Goal: Find specific page/section

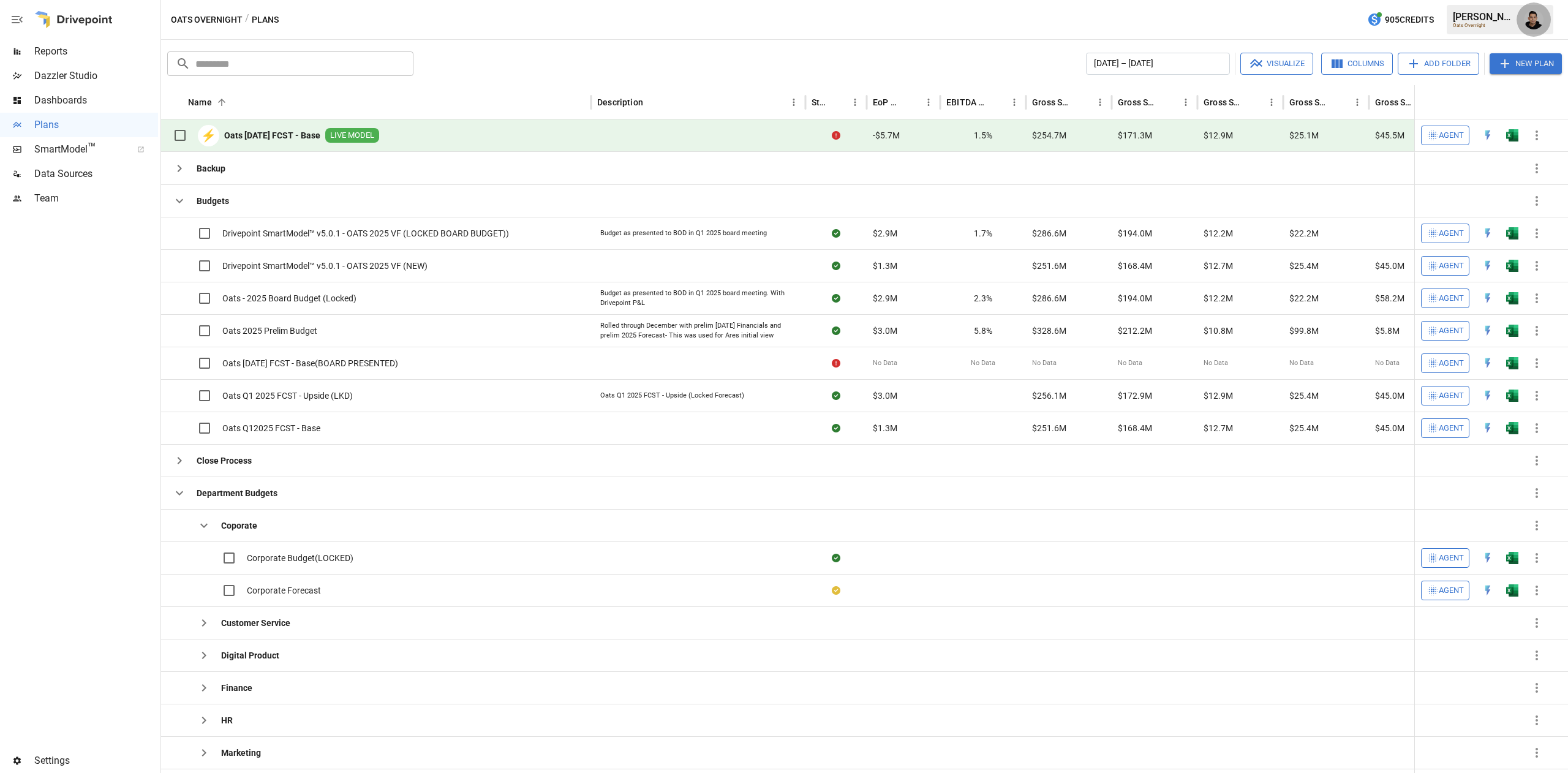
click at [1534, 18] on img "Francisco Sanchez" at bounding box center [1534, 19] width 19 height 19
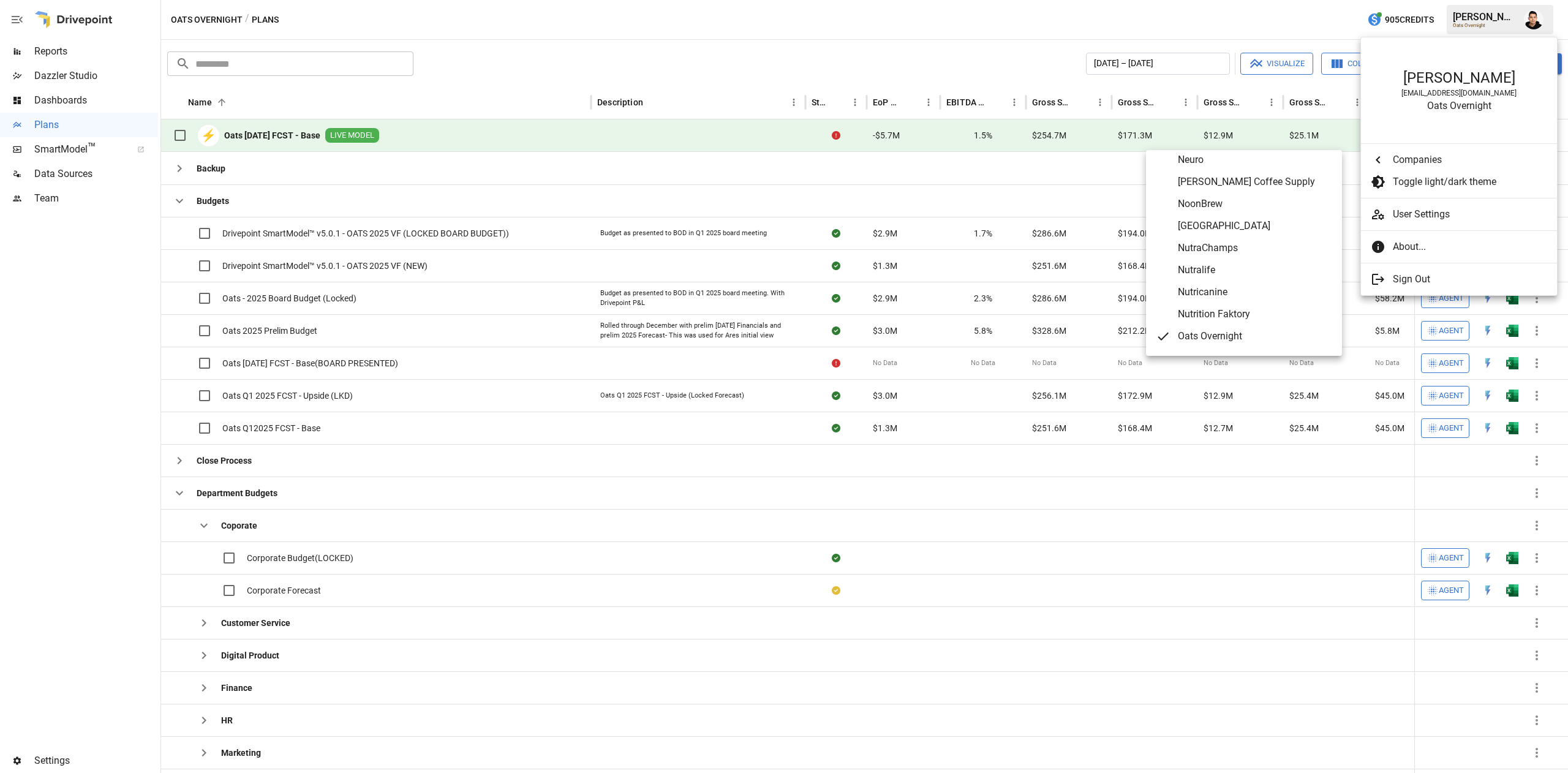
scroll to position [4471, 0]
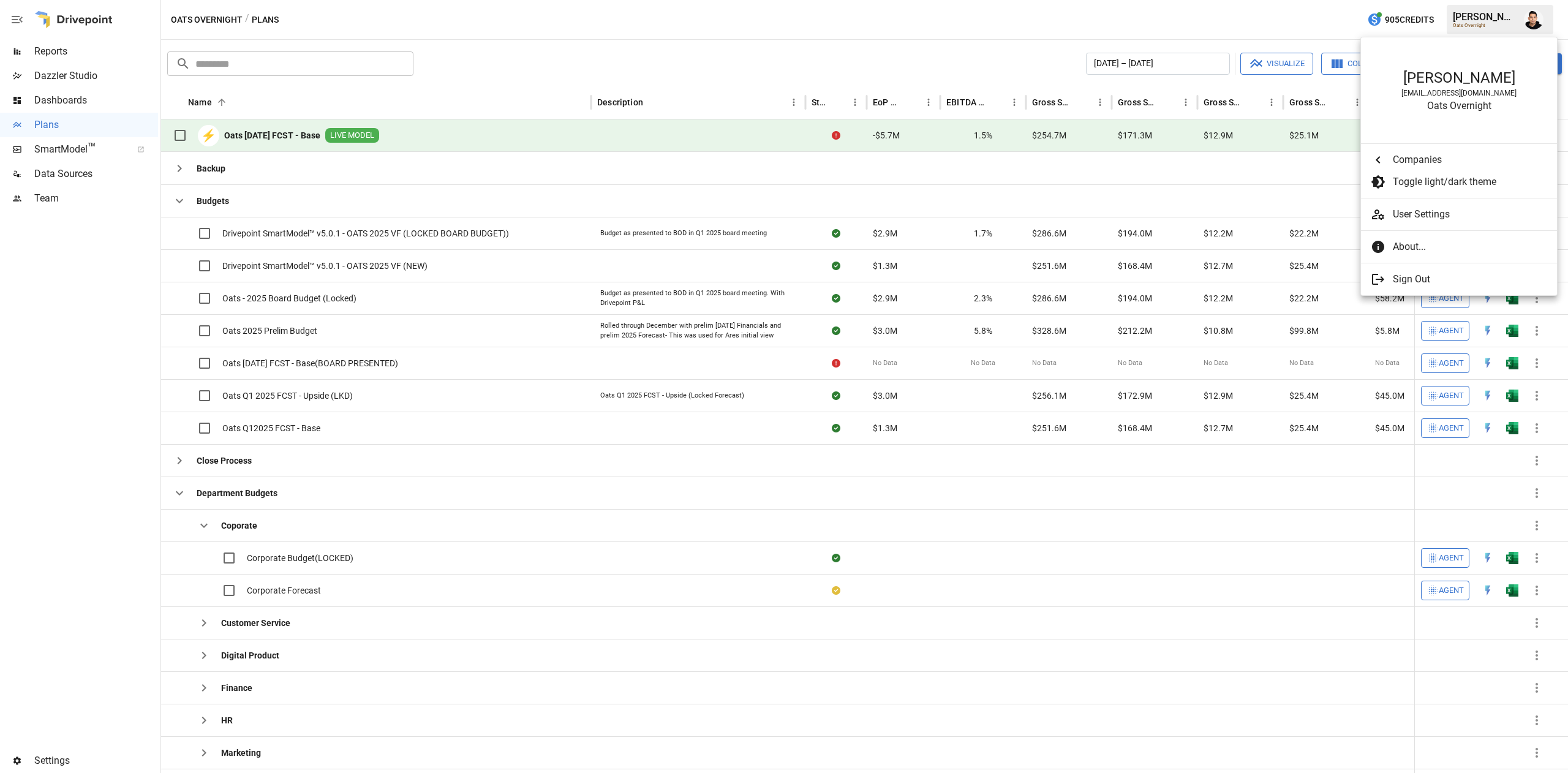
click at [764, 29] on div at bounding box center [784, 386] width 1568 height 773
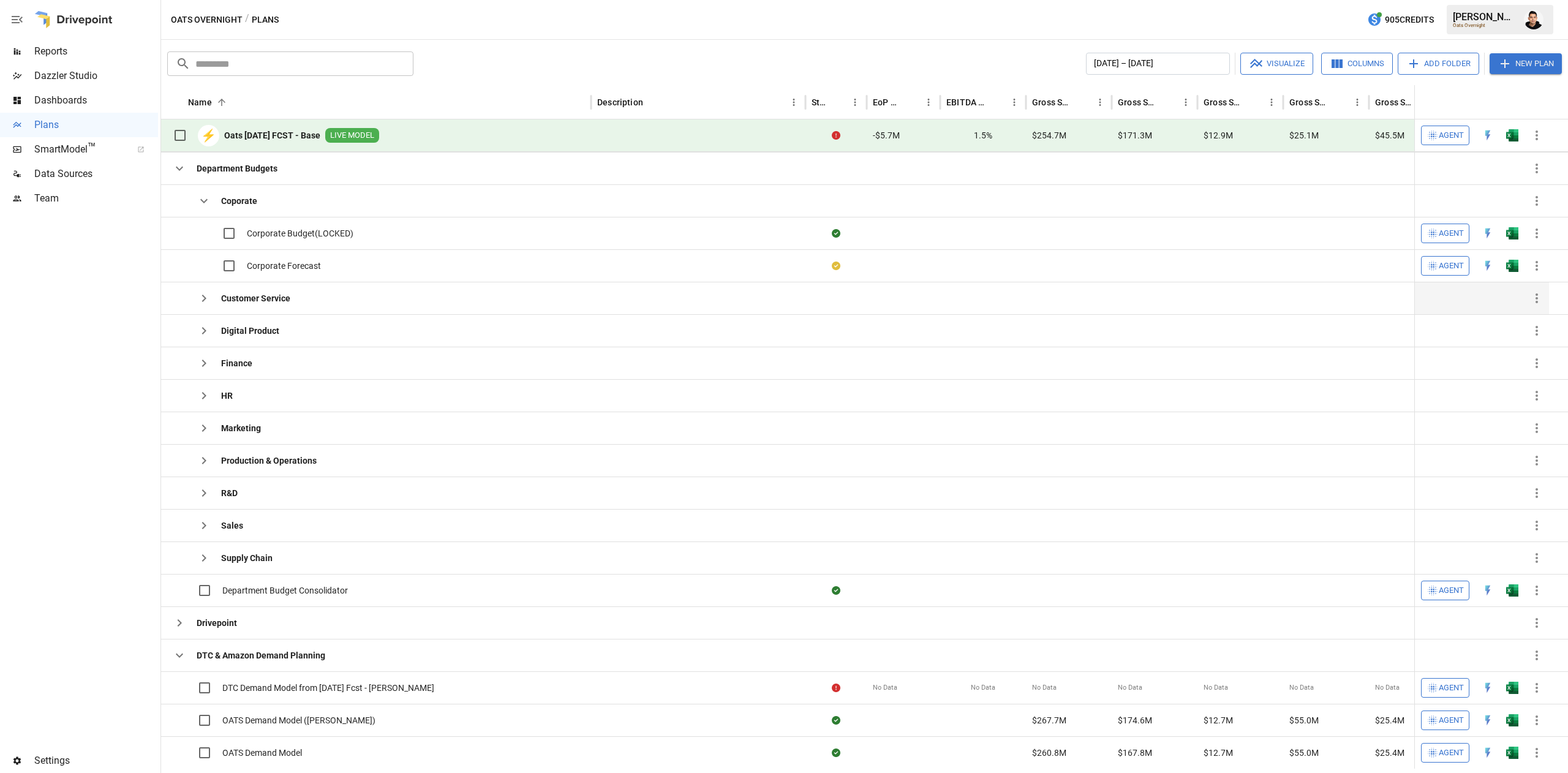
scroll to position [253, 0]
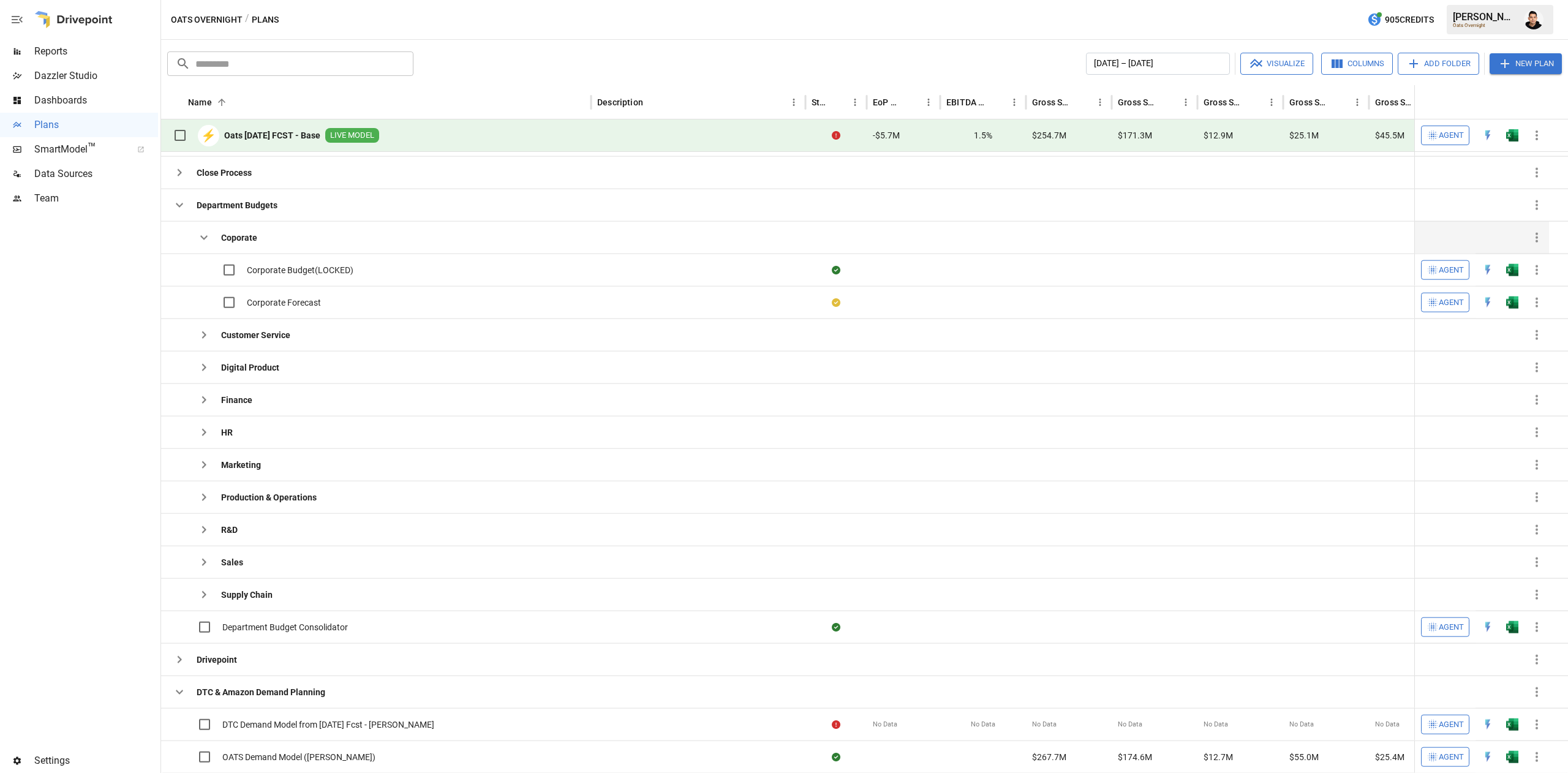
drag, startPoint x: 207, startPoint y: 237, endPoint x: 207, endPoint y: 248, distance: 11.0
click at [207, 237] on icon "button" at bounding box center [204, 238] width 15 height 15
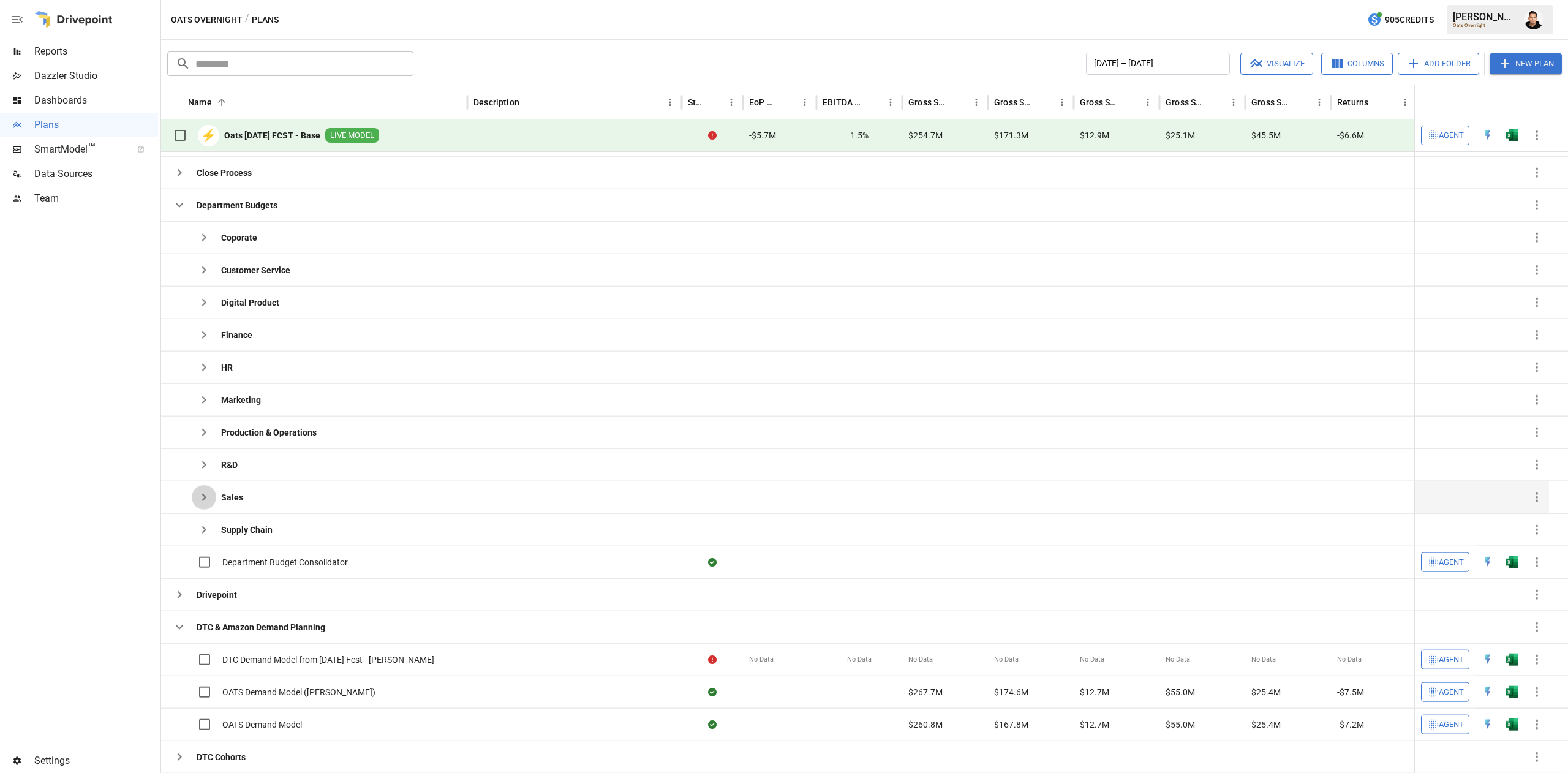
click at [207, 499] on icon "button" at bounding box center [204, 497] width 15 height 15
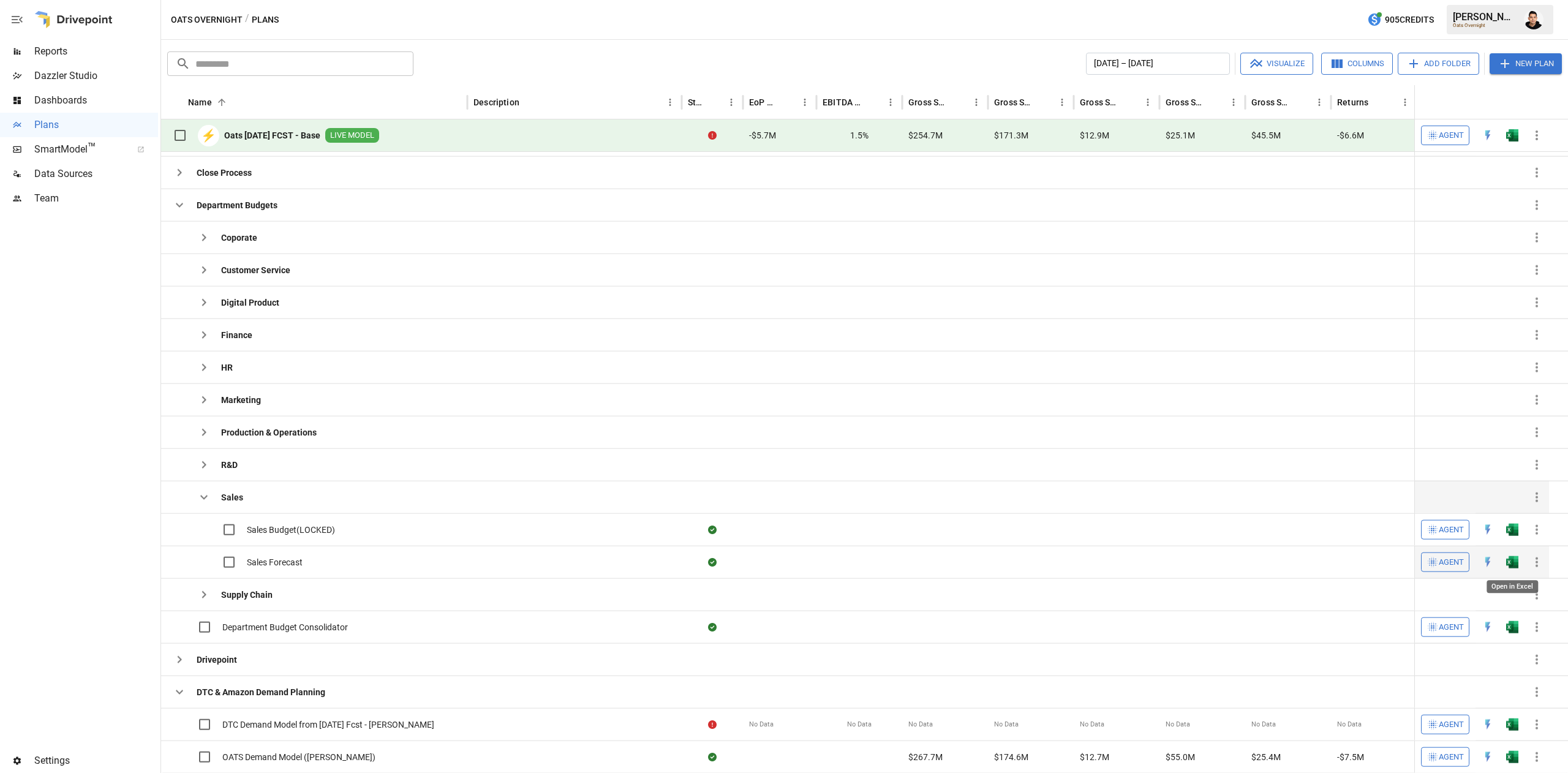
click at [1506, 566] on img "Open in Excel" at bounding box center [1512, 562] width 12 height 12
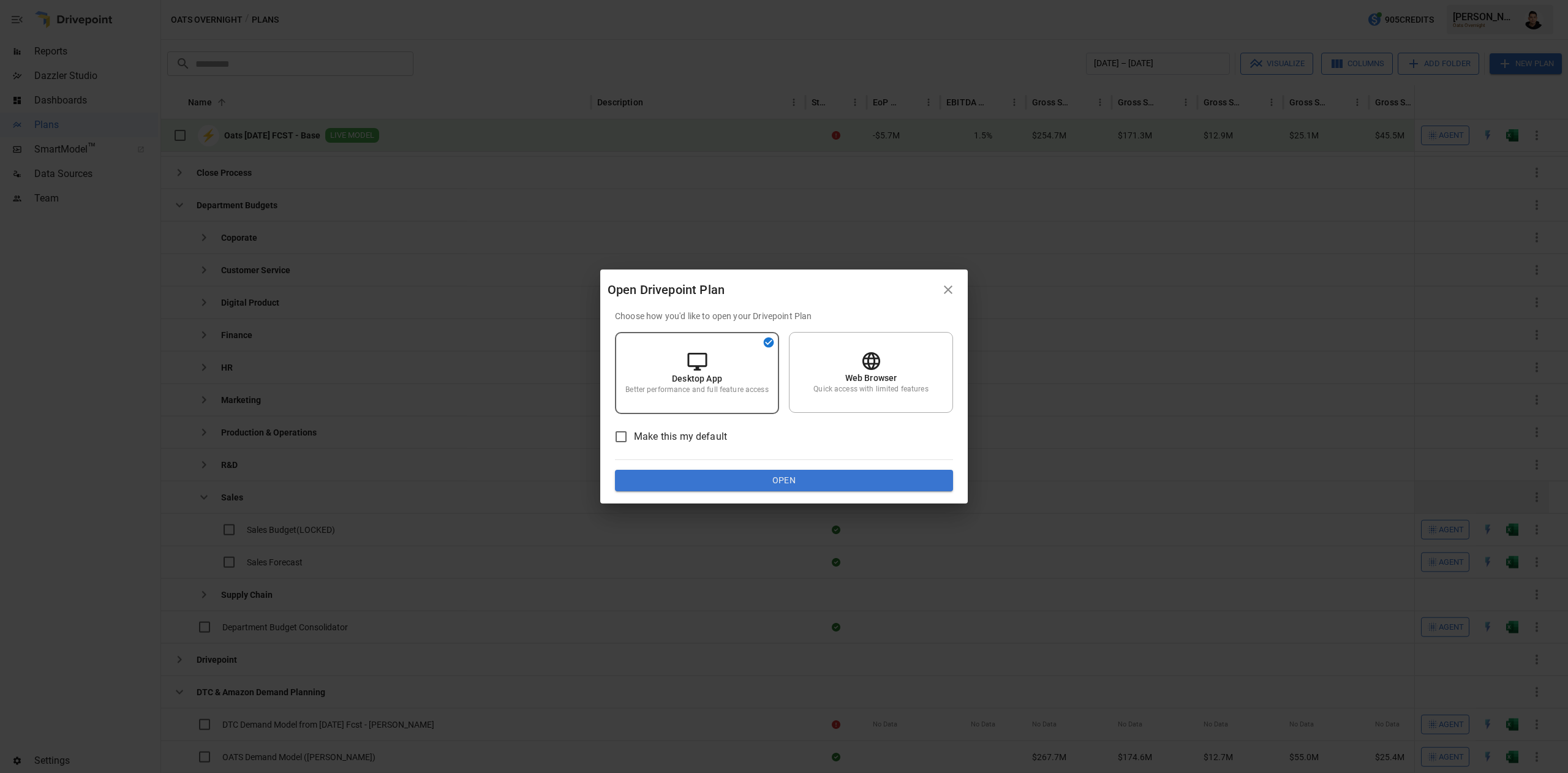
click at [895, 479] on button "Open" at bounding box center [784, 481] width 338 height 22
